Goal: Task Accomplishment & Management: Manage account settings

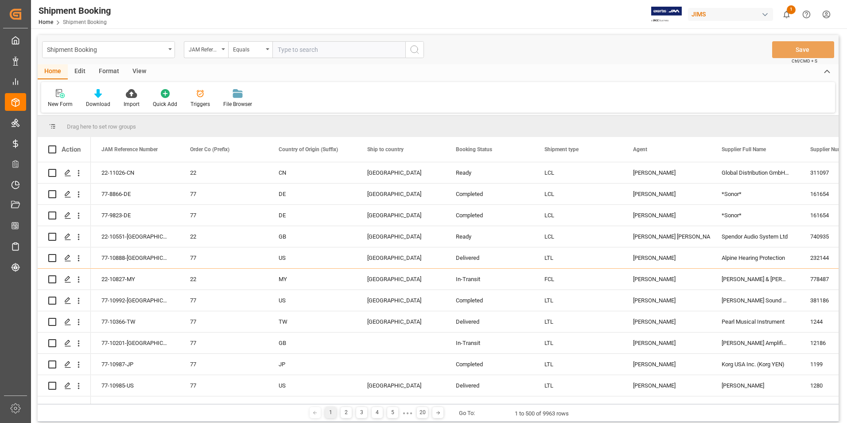
click at [331, 48] on input "text" at bounding box center [338, 49] width 133 height 17
paste input "22-10899-JP"
type input "22-10899-JP"
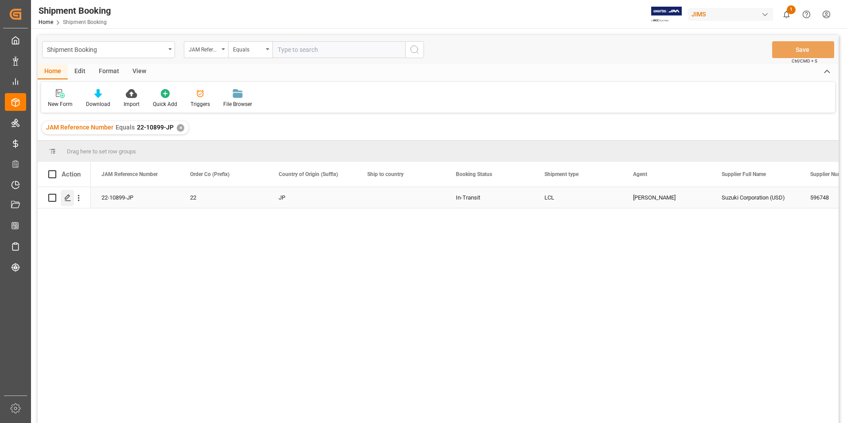
click at [66, 197] on icon "Press SPACE to select this row." at bounding box center [67, 197] width 7 height 7
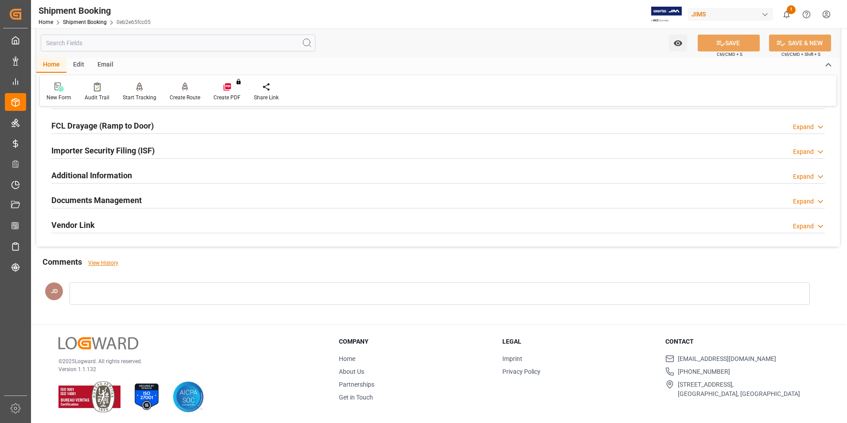
scroll to position [242, 0]
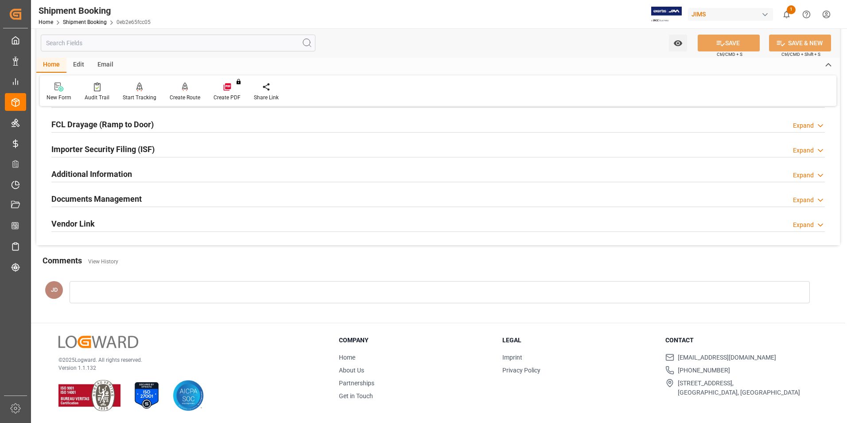
click at [101, 198] on h2 "Documents Management" at bounding box center [96, 199] width 90 height 12
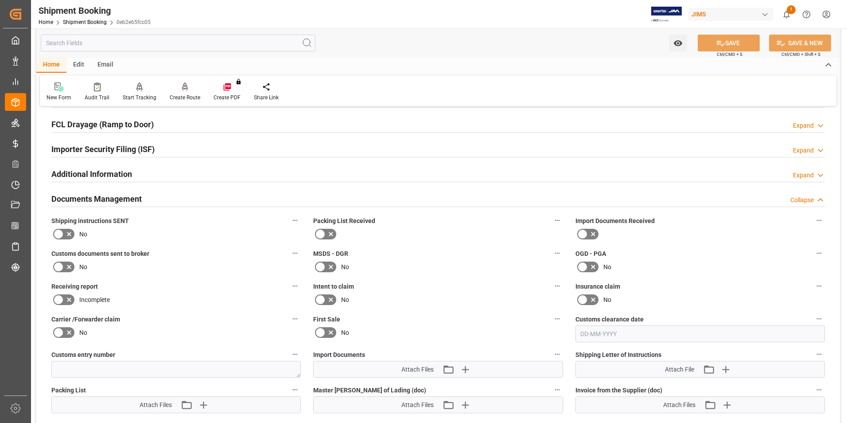
click at [588, 231] on icon at bounding box center [593, 234] width 11 height 11
click at [0, 0] on input "checkbox" at bounding box center [0, 0] width 0 height 0
click at [62, 266] on icon at bounding box center [58, 266] width 11 height 11
click at [0, 0] on input "checkbox" at bounding box center [0, 0] width 0 height 0
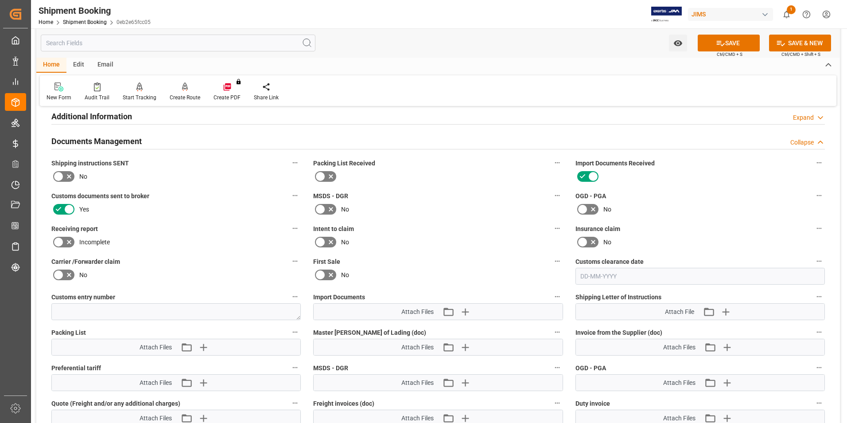
scroll to position [331, 0]
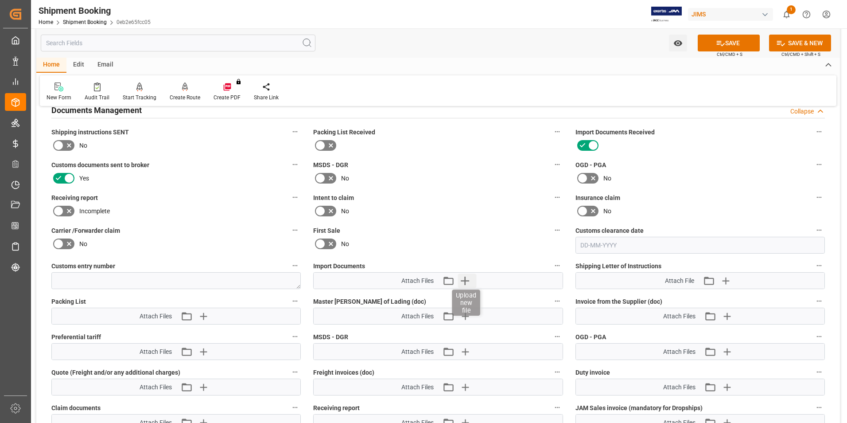
click at [462, 281] on icon "button" at bounding box center [465, 280] width 14 height 14
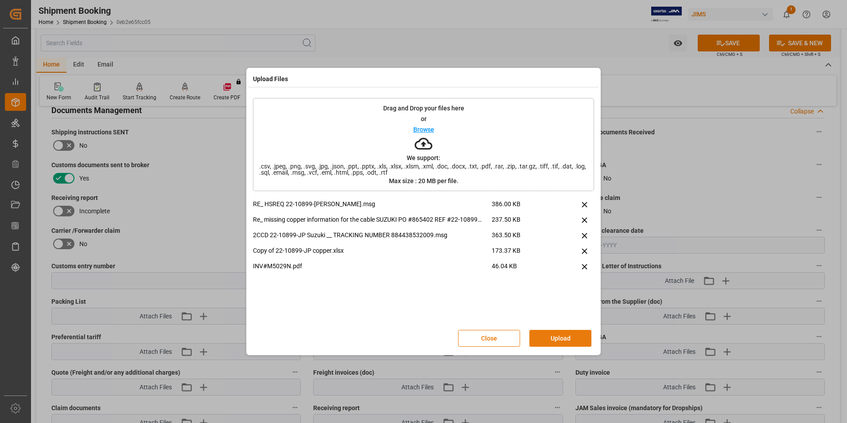
click at [558, 338] on button "Upload" at bounding box center [560, 338] width 62 height 17
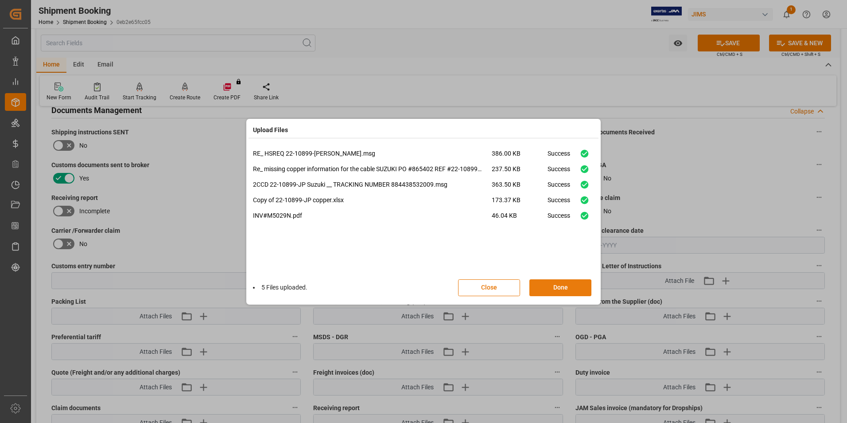
click at [558, 281] on button "Done" at bounding box center [560, 287] width 62 height 17
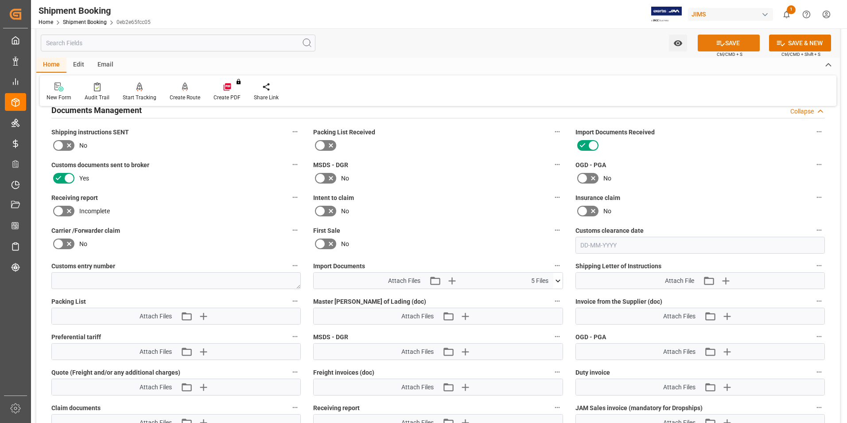
click at [735, 41] on button "SAVE" at bounding box center [729, 43] width 62 height 17
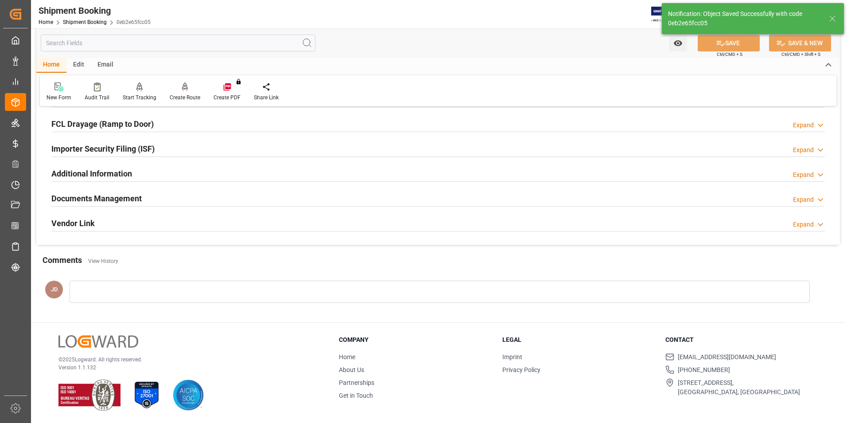
scroll to position [242, 0]
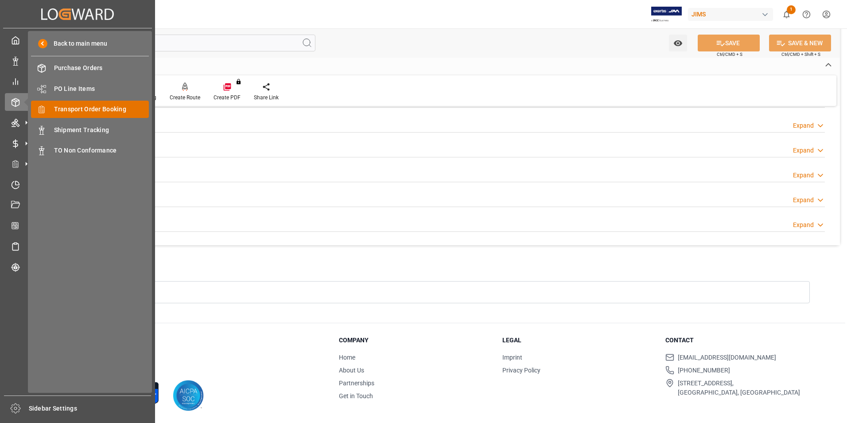
click at [119, 109] on span "Transport Order Booking" at bounding box center [101, 109] width 95 height 9
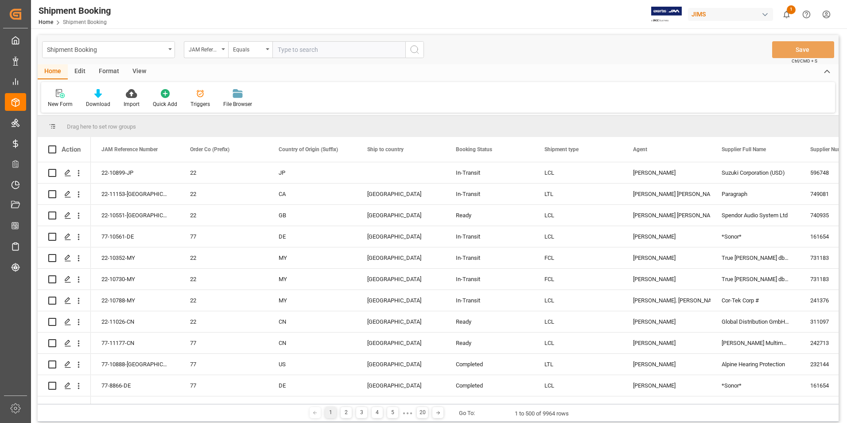
click at [323, 45] on input "text" at bounding box center [338, 49] width 133 height 17
paste input "77-10201-[GEOGRAPHIC_DATA]"
type input "77-10201-[GEOGRAPHIC_DATA]"
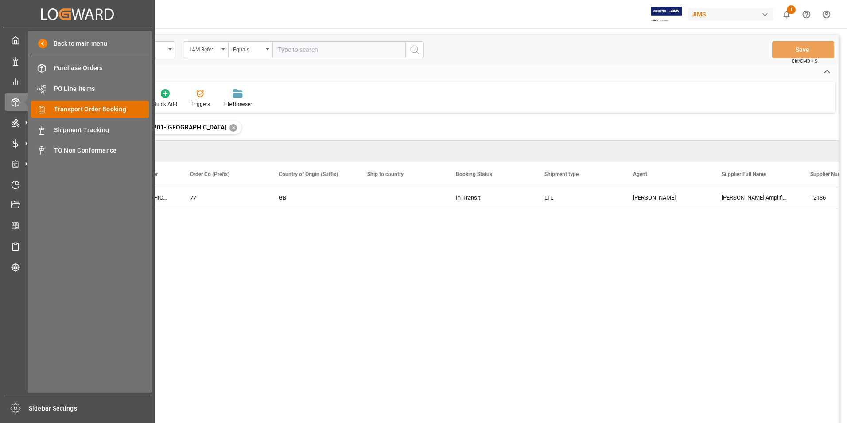
click at [98, 105] on span "Transport Order Booking" at bounding box center [101, 109] width 95 height 9
